Goal: Task Accomplishment & Management: Manage account settings

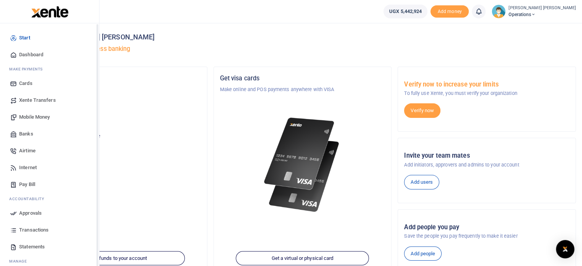
click at [33, 228] on span "Transactions" at bounding box center [33, 230] width 29 height 8
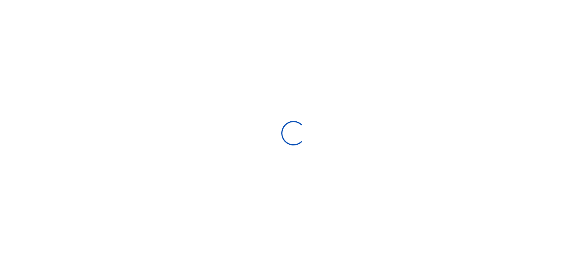
select select
type input "09/07/2025 - 10/06/2025"
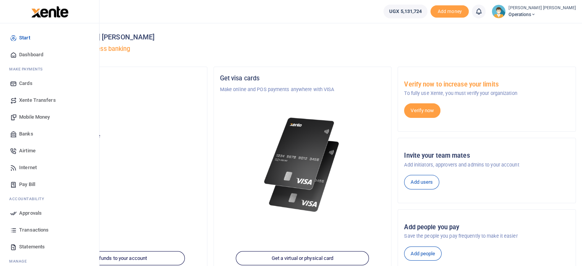
click at [42, 117] on span "Mobile Money" at bounding box center [34, 117] width 31 height 8
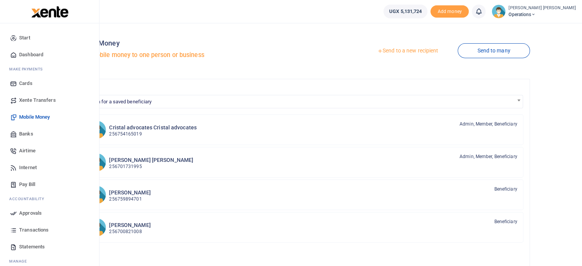
click at [37, 214] on span "Approvals" at bounding box center [30, 213] width 23 height 8
click at [43, 227] on span "Transactions" at bounding box center [33, 230] width 29 height 8
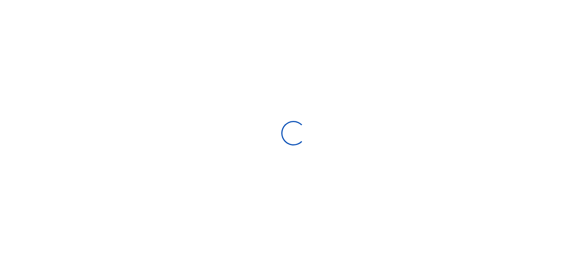
select select
type input "[DATE] - [DATE]"
